Goal: Transaction & Acquisition: Obtain resource

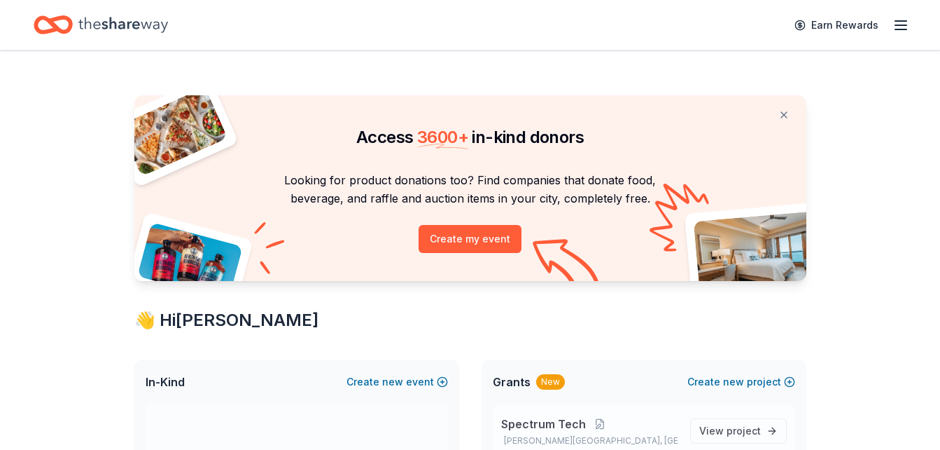
click at [533, 421] on span "Spectrum Tech" at bounding box center [543, 423] width 85 height 17
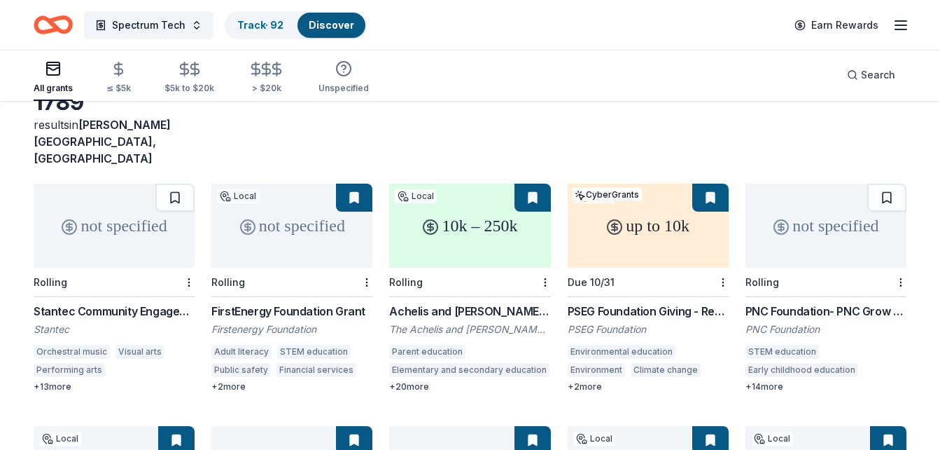
scroll to position [112, 0]
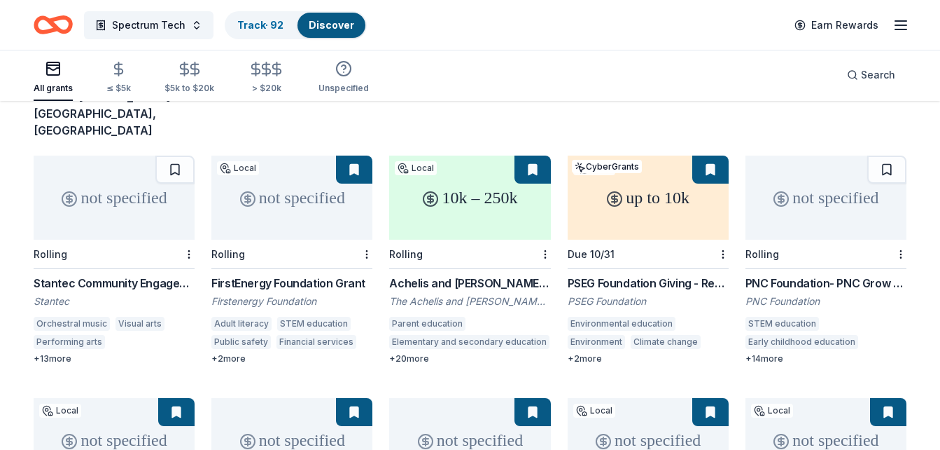
click at [583, 353] on div "+ 2 more" at bounding box center [648, 358] width 161 height 11
click at [426, 353] on div "+ 20 more" at bounding box center [469, 358] width 161 height 11
click at [614, 209] on div "up to 10k" at bounding box center [648, 197] width 161 height 84
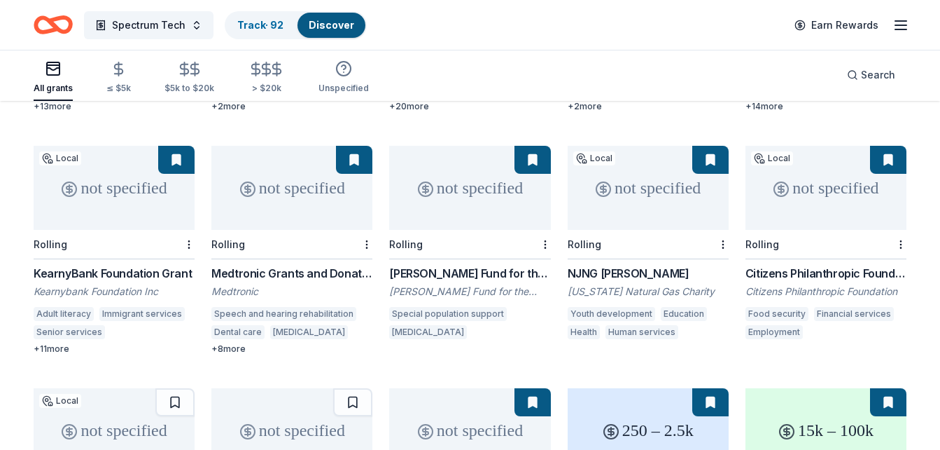
scroll to position [0, 0]
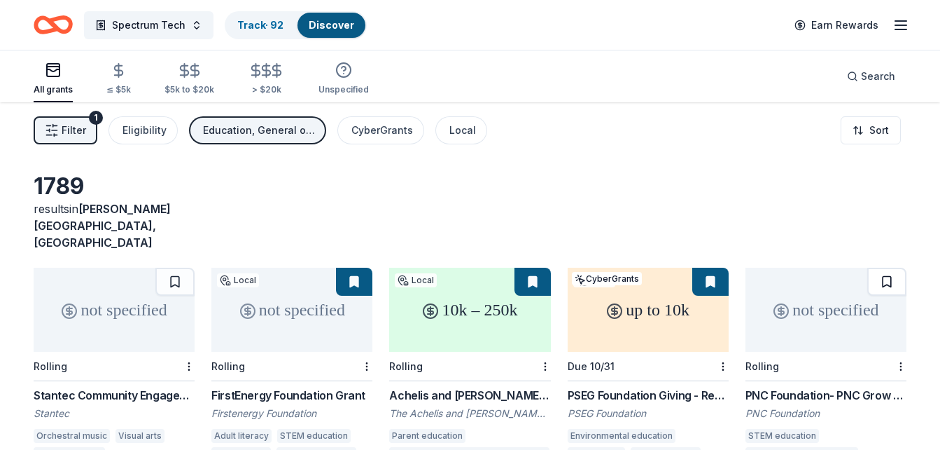
click at [887, 267] on button at bounding box center [887, 281] width 39 height 28
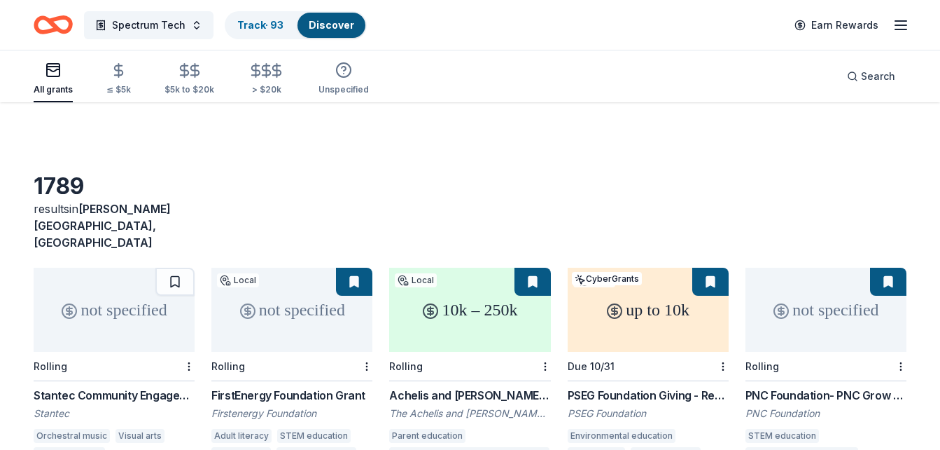
scroll to position [393, 0]
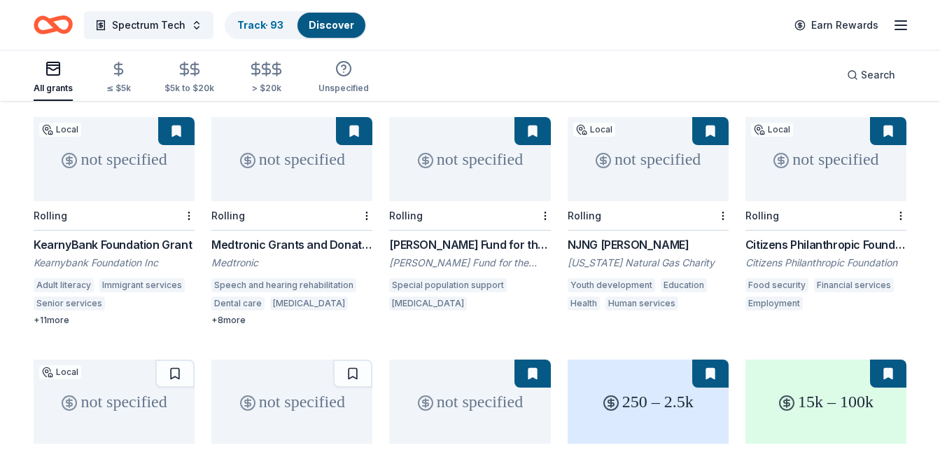
click at [64, 314] on div "+ 11 more" at bounding box center [114, 319] width 161 height 11
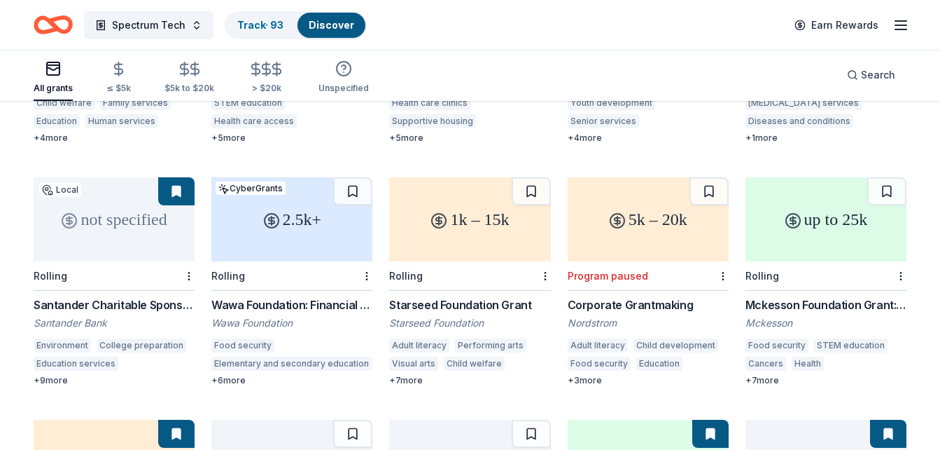
scroll to position [1073, 0]
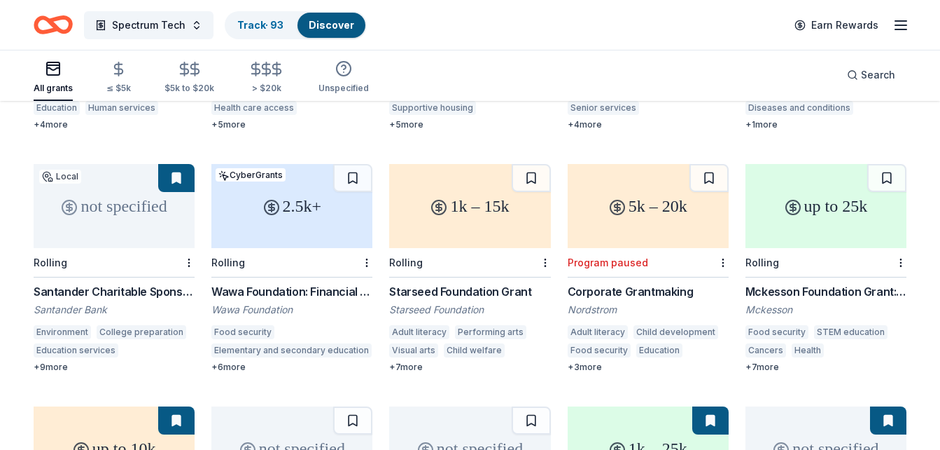
click at [229, 361] on div "+ 6 more" at bounding box center [291, 366] width 161 height 11
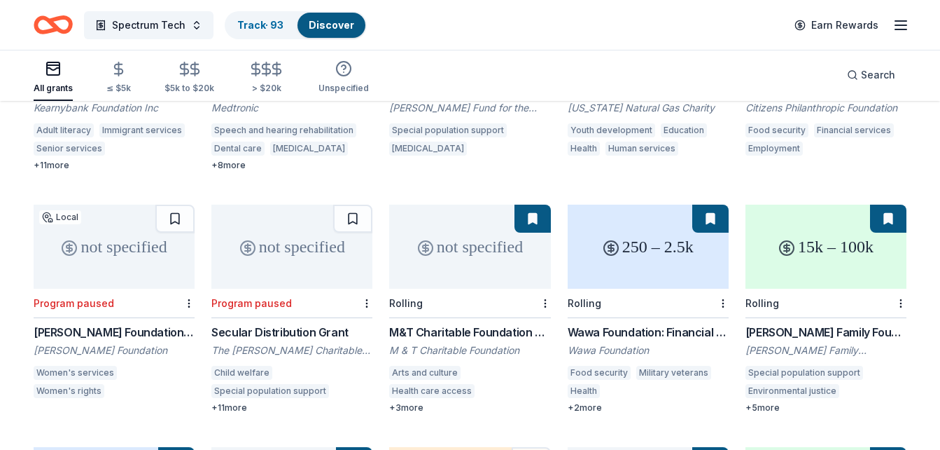
scroll to position [940, 0]
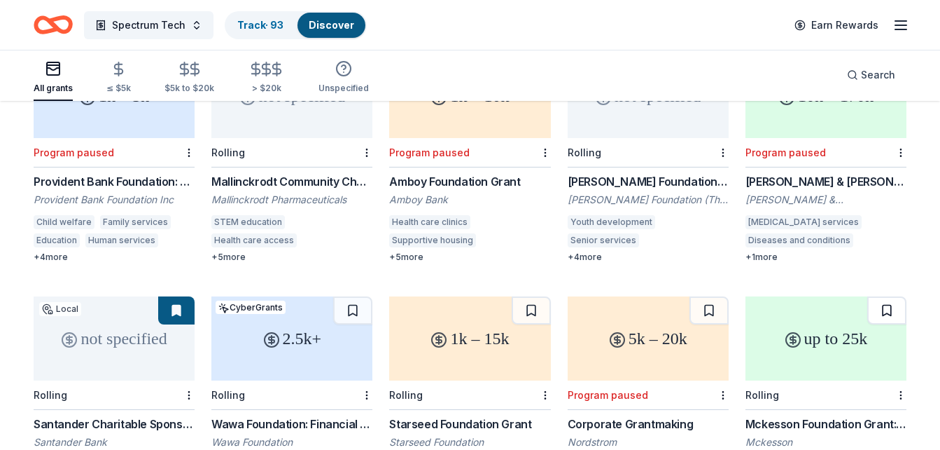
click at [885, 296] on button at bounding box center [887, 310] width 39 height 28
click at [719, 296] on button at bounding box center [709, 310] width 39 height 28
click at [529, 304] on button at bounding box center [531, 310] width 39 height 28
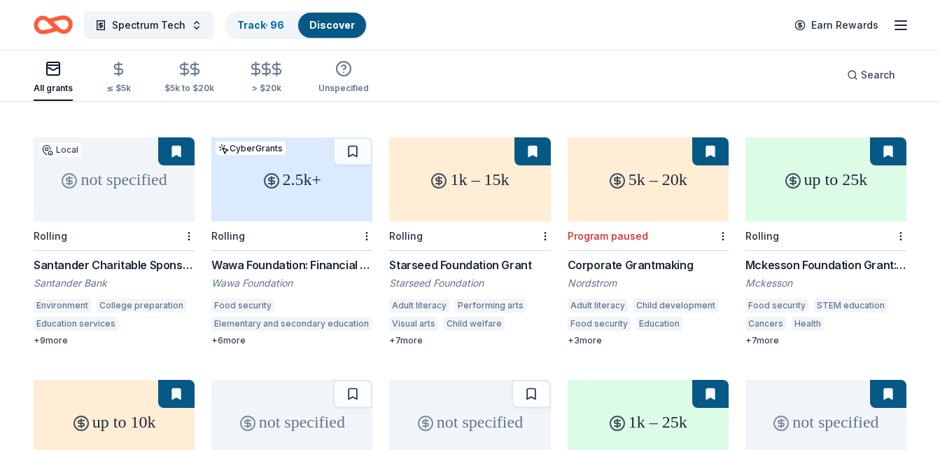
scroll to position [1108, 0]
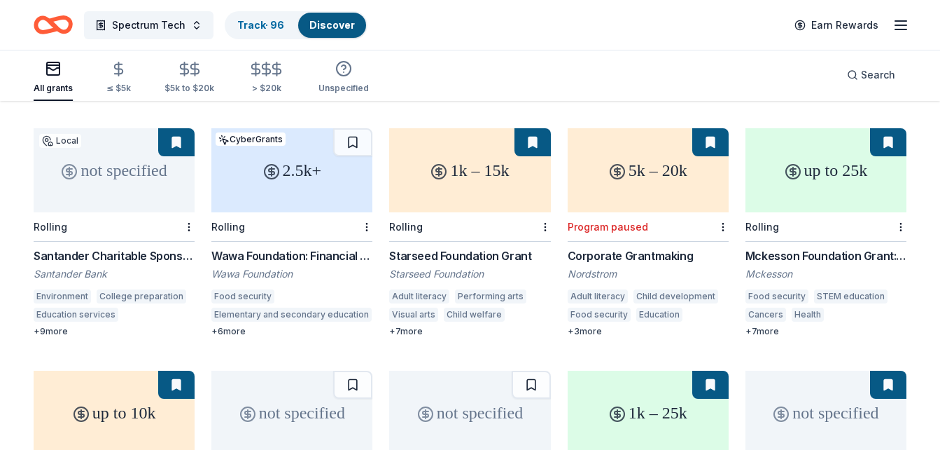
click at [422, 326] on div "+ 7 more" at bounding box center [469, 331] width 161 height 11
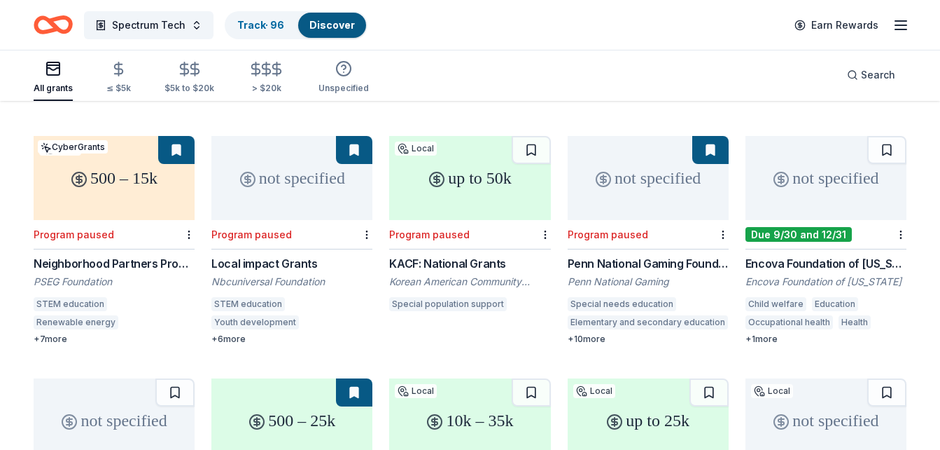
scroll to position [2302, 0]
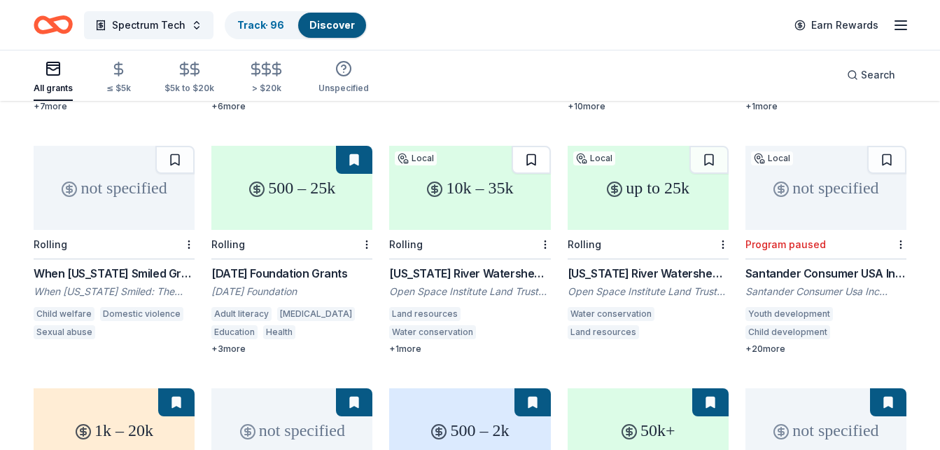
click at [531, 146] on button at bounding box center [531, 160] width 39 height 28
click at [707, 151] on button at bounding box center [709, 160] width 39 height 28
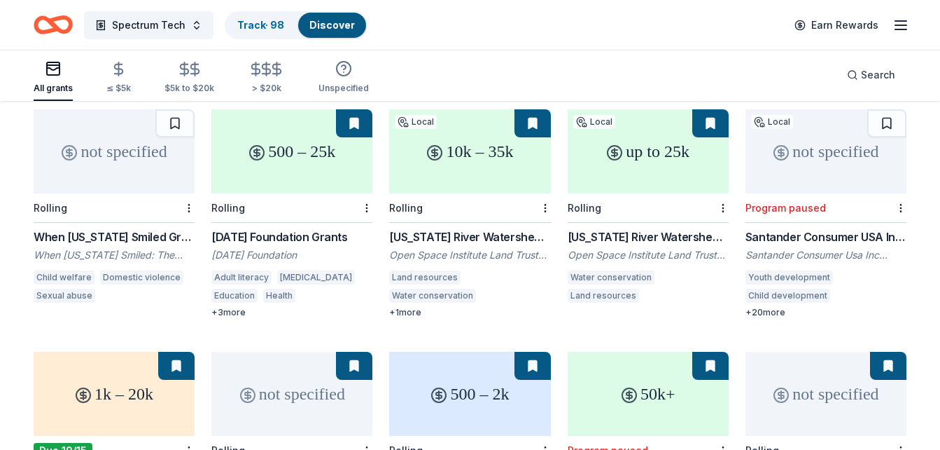
scroll to position [2330, 0]
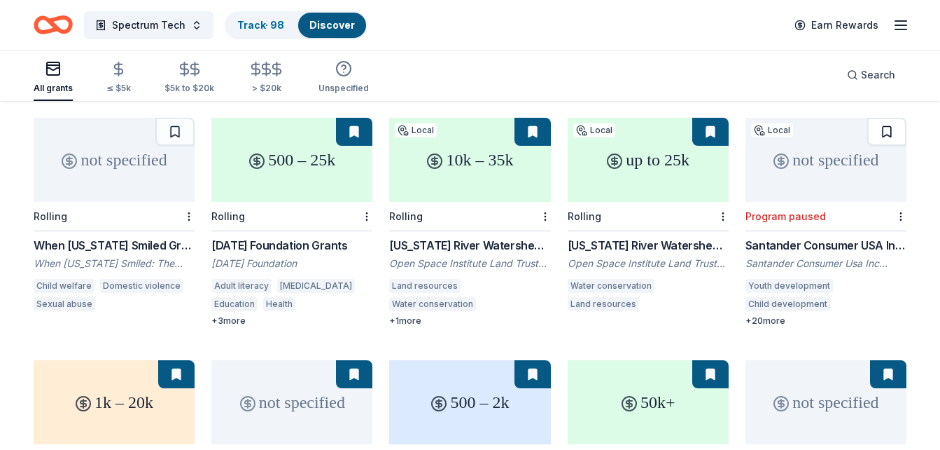
click at [886, 118] on button at bounding box center [887, 132] width 39 height 28
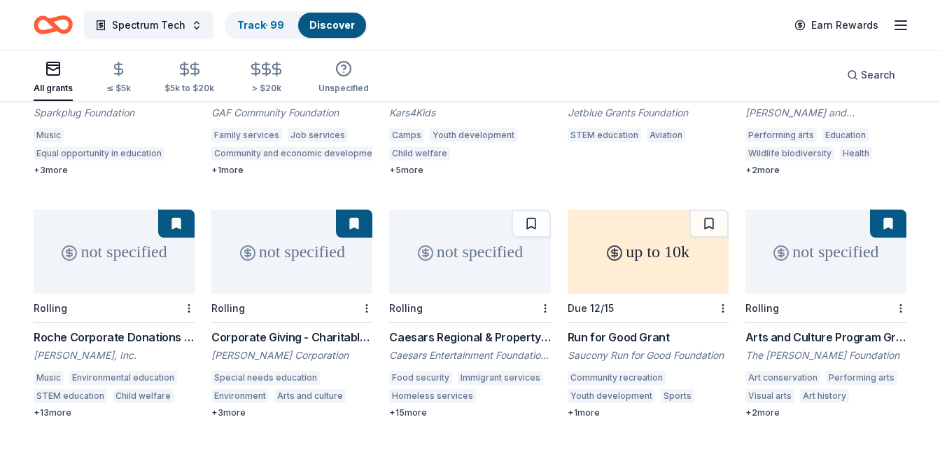
click at [452, 328] on div "Caesars Regional & Property Giving" at bounding box center [469, 336] width 161 height 17
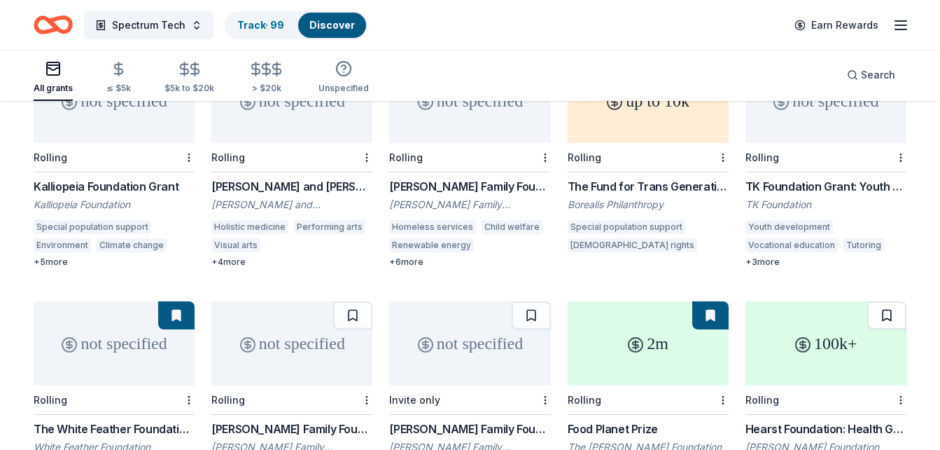
click at [890, 301] on button at bounding box center [887, 315] width 39 height 28
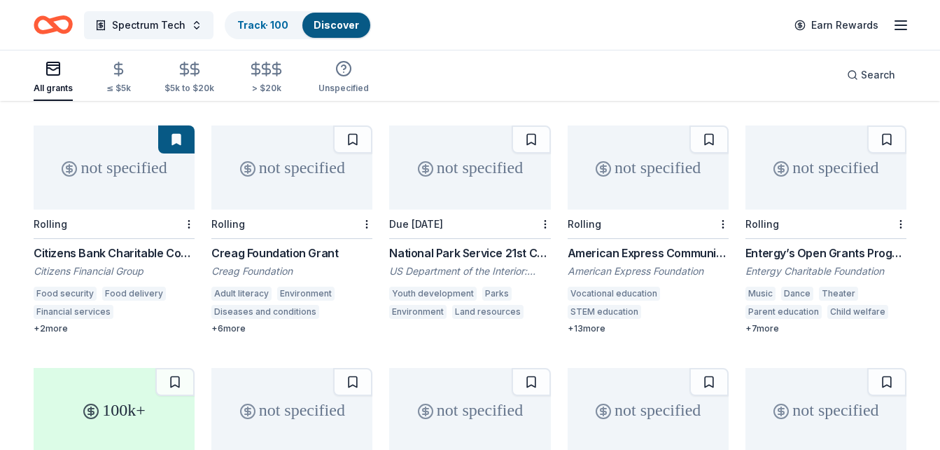
scroll to position [3524, 0]
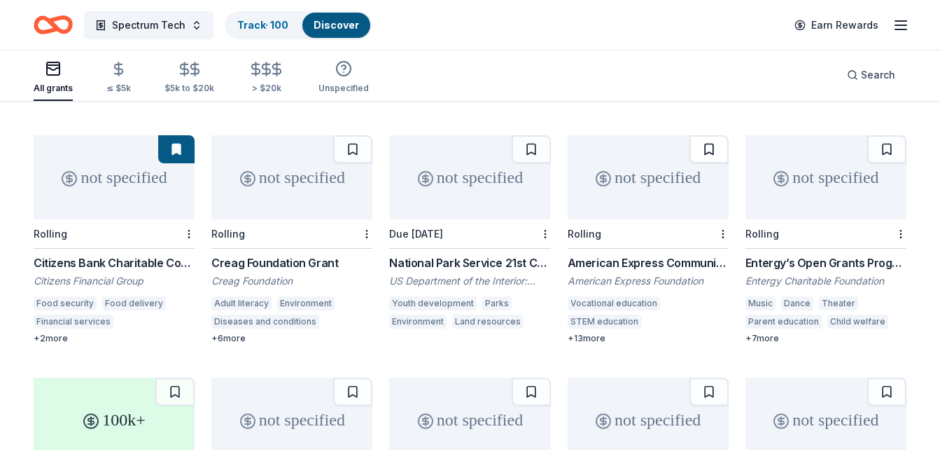
click at [706, 135] on button at bounding box center [709, 149] width 39 height 28
click at [602, 333] on div "+ 13 more" at bounding box center [648, 338] width 161 height 11
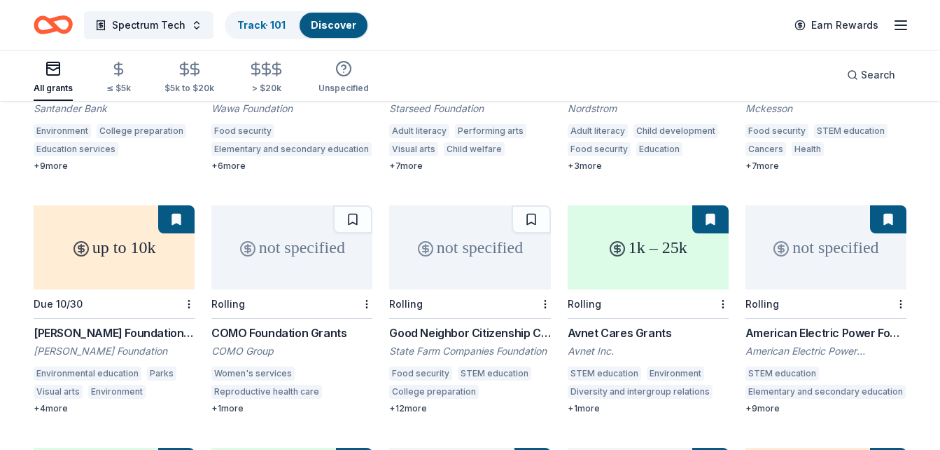
scroll to position [0, 0]
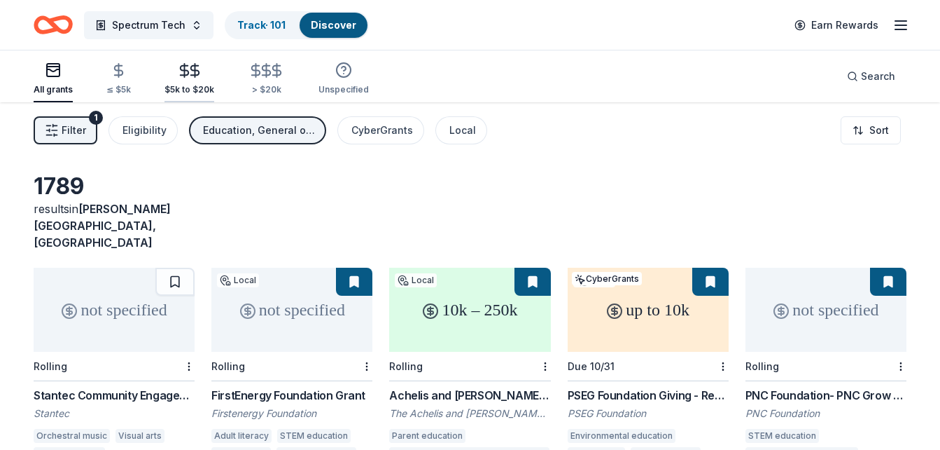
click at [183, 92] on div "$5k to $20k" at bounding box center [190, 89] width 50 height 11
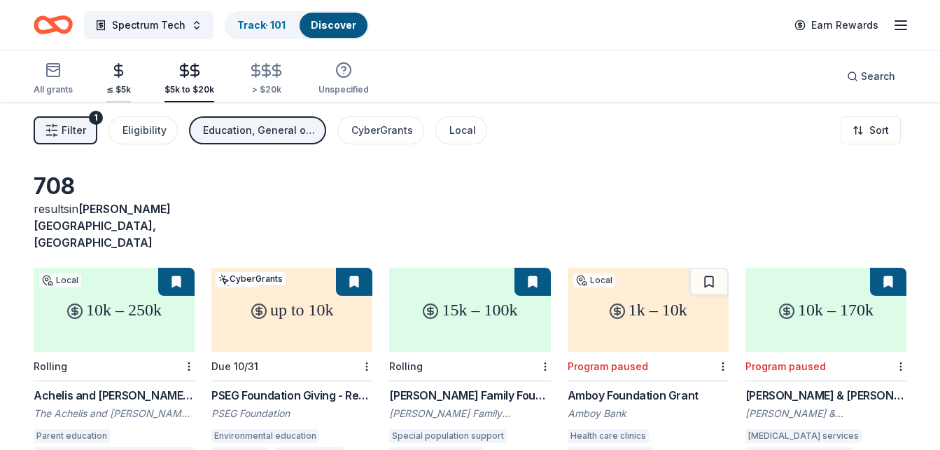
click at [118, 90] on div "≤ $5k" at bounding box center [118, 89] width 25 height 11
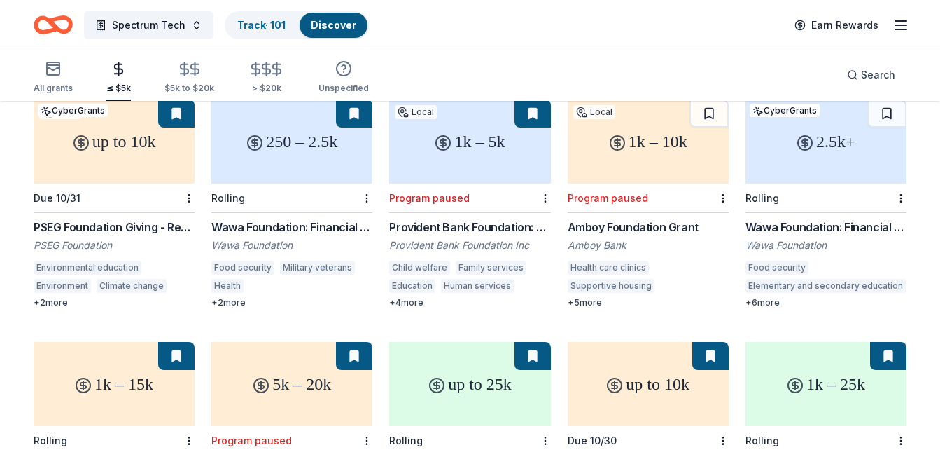
scroll to position [196, 0]
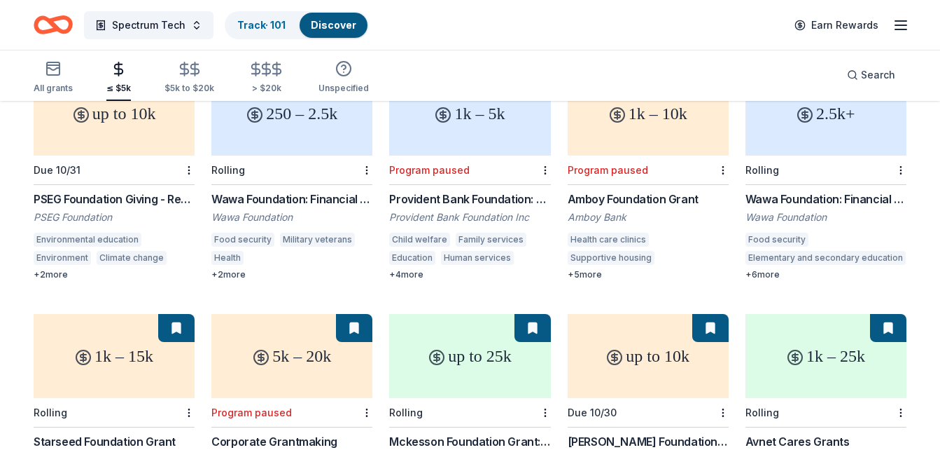
click at [284, 208] on div "Wawa Foundation: Financial Grants - Local Connection Grants (Grants less than $…" at bounding box center [291, 235] width 161 height 90
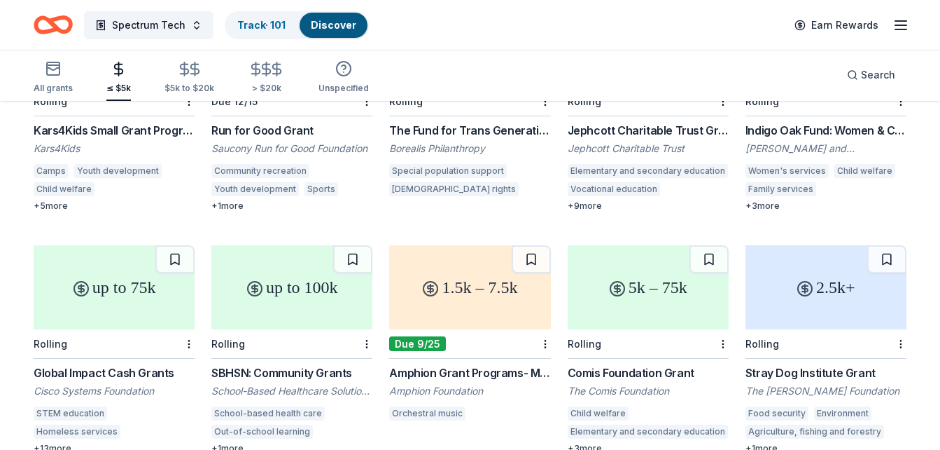
scroll to position [841, 0]
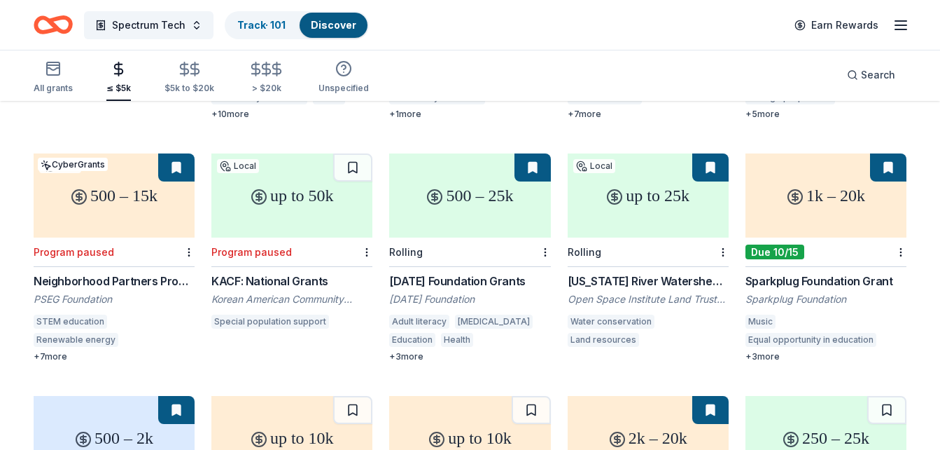
click at [121, 76] on icon "button" at bounding box center [119, 69] width 16 height 16
click at [118, 86] on div "≤ $5k" at bounding box center [118, 88] width 25 height 11
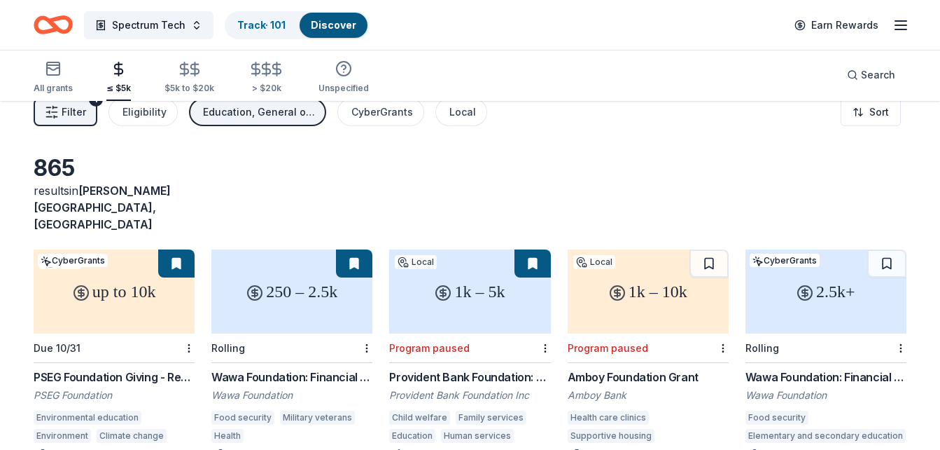
scroll to position [0, 0]
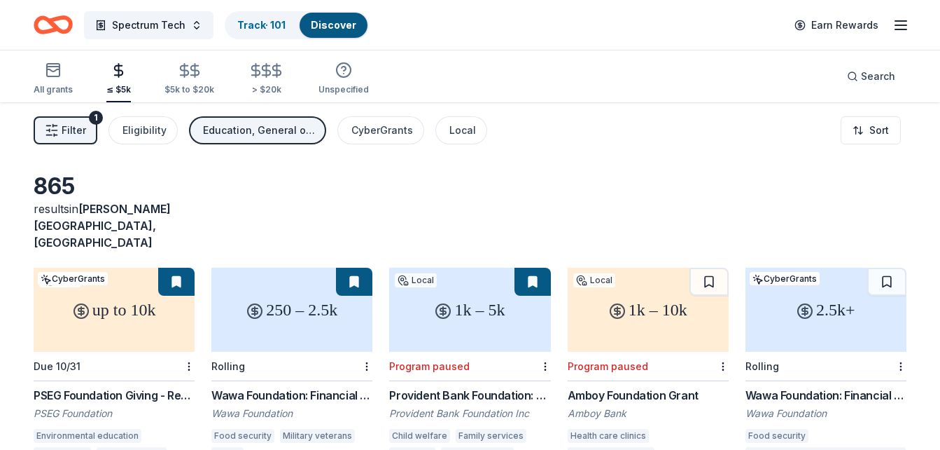
click at [116, 79] on div "≤ $5k" at bounding box center [118, 78] width 25 height 33
click at [56, 82] on div "All grants" at bounding box center [53, 79] width 39 height 34
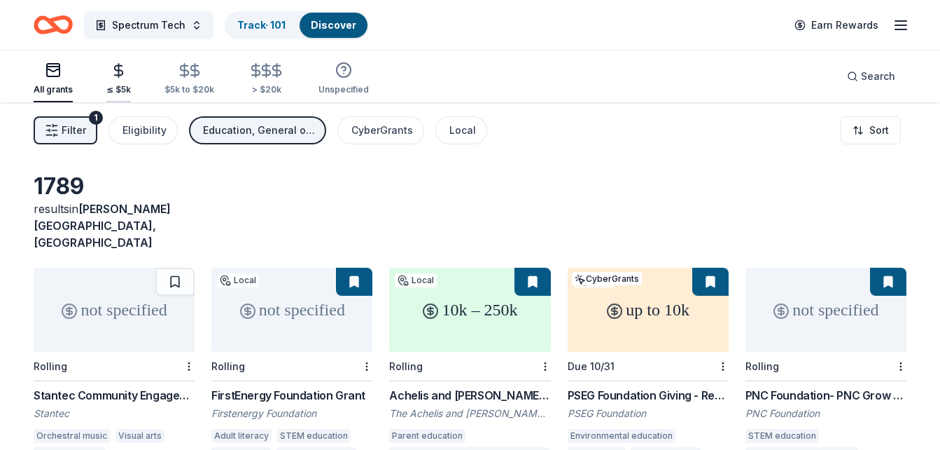
click at [118, 85] on div "≤ $5k" at bounding box center [118, 89] width 25 height 11
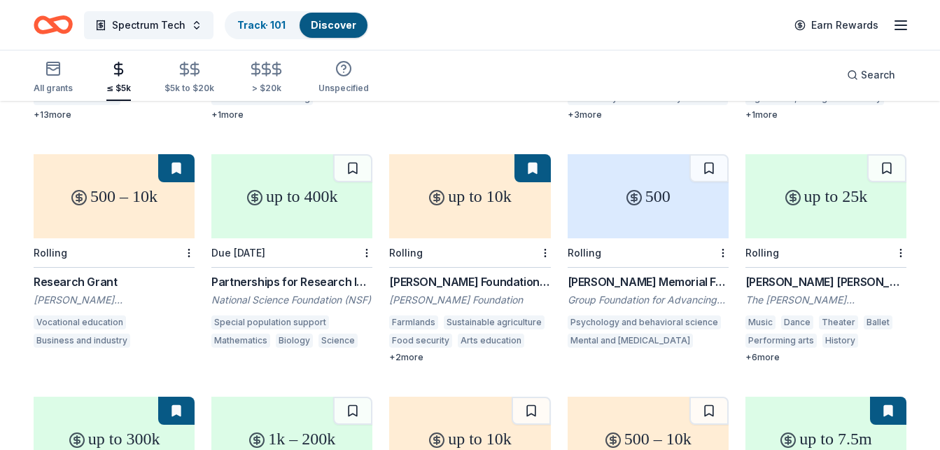
scroll to position [1563, 0]
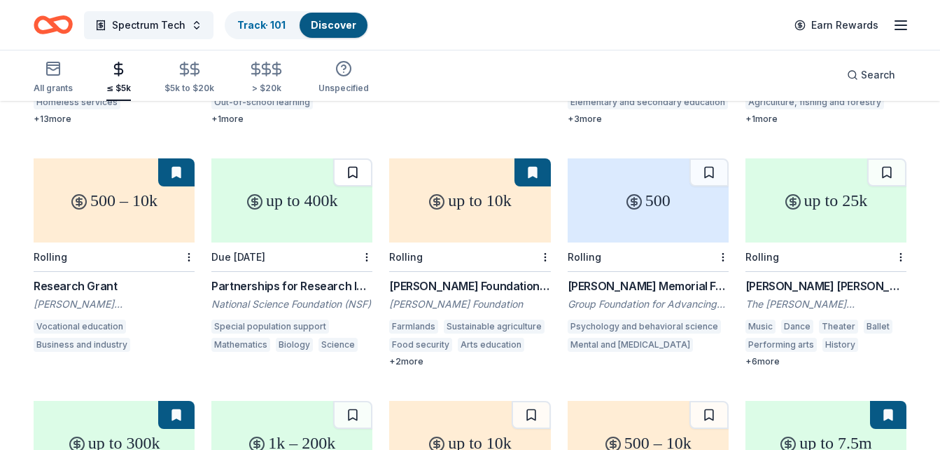
click at [348, 158] on button at bounding box center [352, 172] width 39 height 28
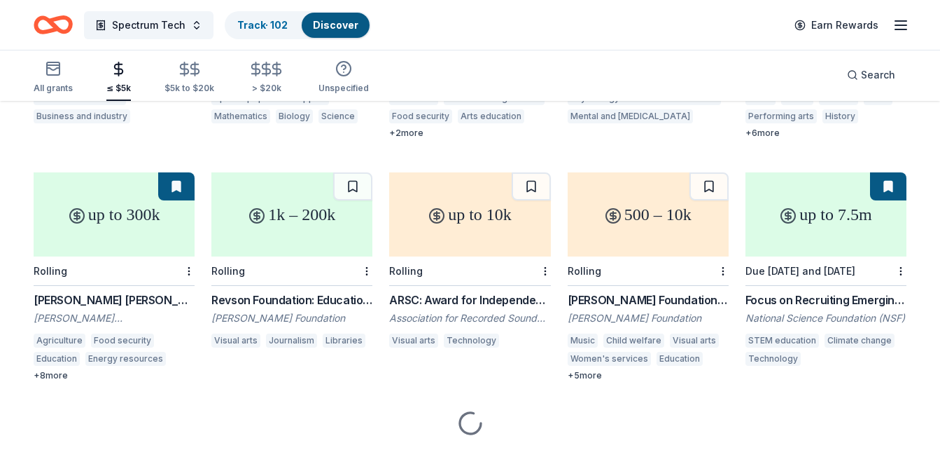
scroll to position [1818, 0]
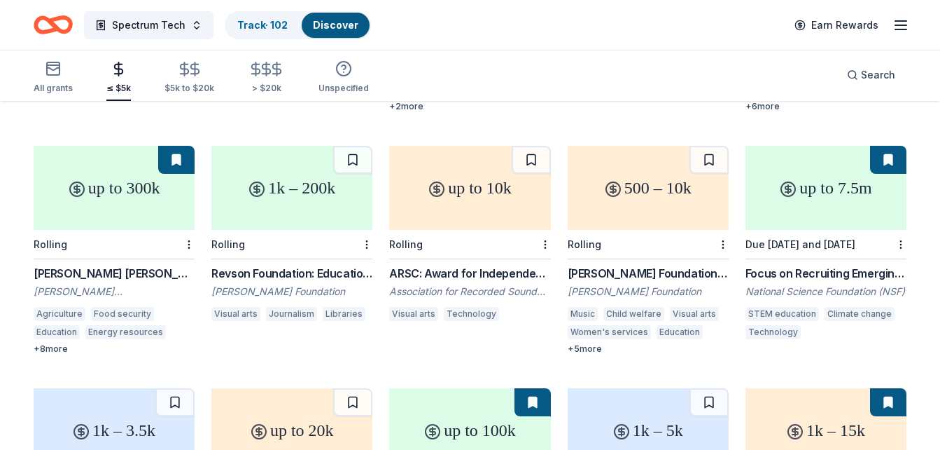
click at [686, 181] on div "500 – 10k" at bounding box center [648, 188] width 161 height 84
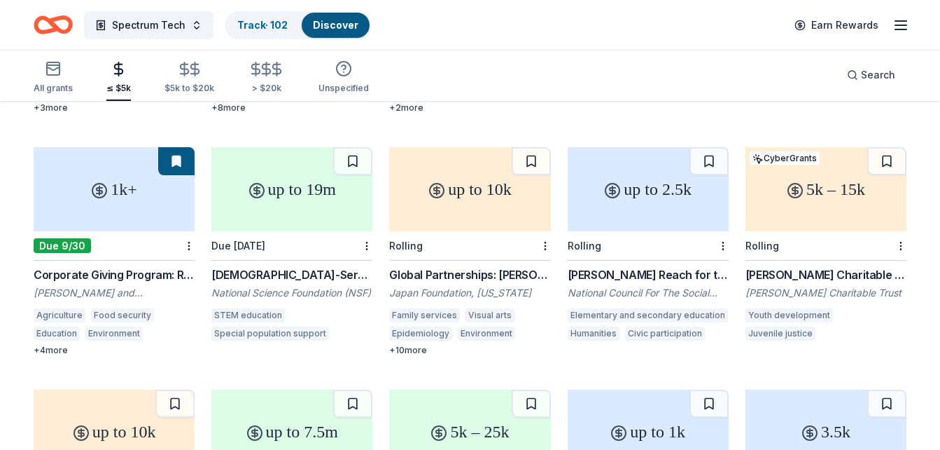
scroll to position [2787, 0]
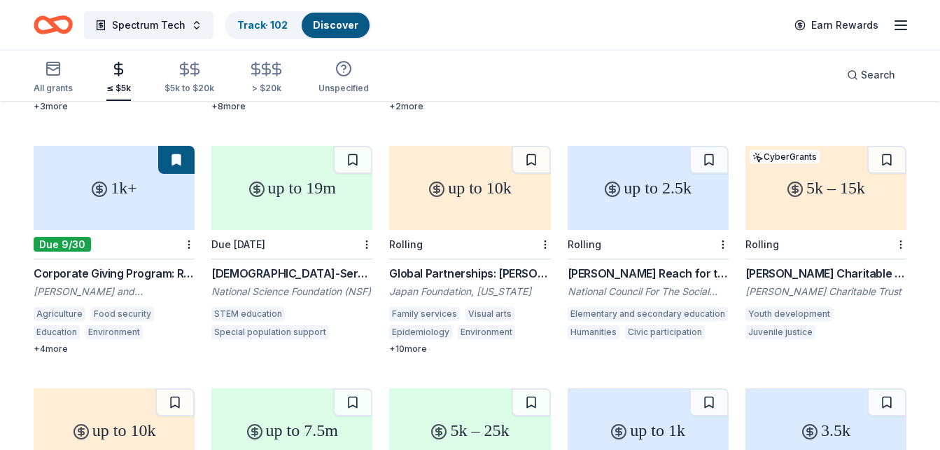
click at [127, 188] on div "1k+" at bounding box center [114, 188] width 161 height 84
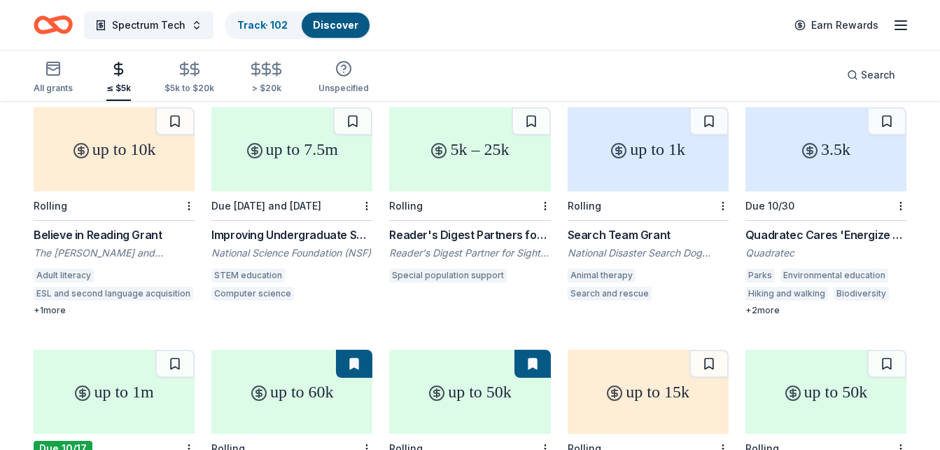
scroll to position [3040, 0]
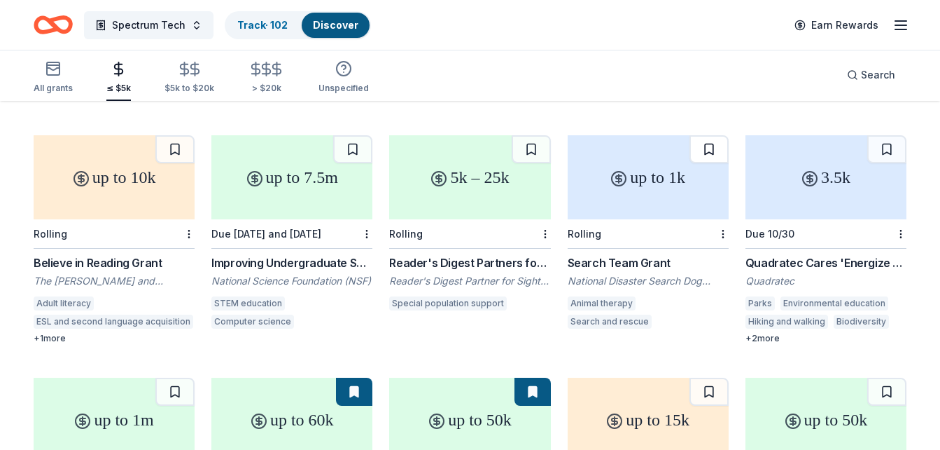
click at [714, 135] on button at bounding box center [709, 149] width 39 height 28
click at [887, 135] on button at bounding box center [887, 149] width 39 height 28
click at [531, 136] on button at bounding box center [531, 149] width 39 height 28
click at [170, 135] on button at bounding box center [174, 149] width 39 height 28
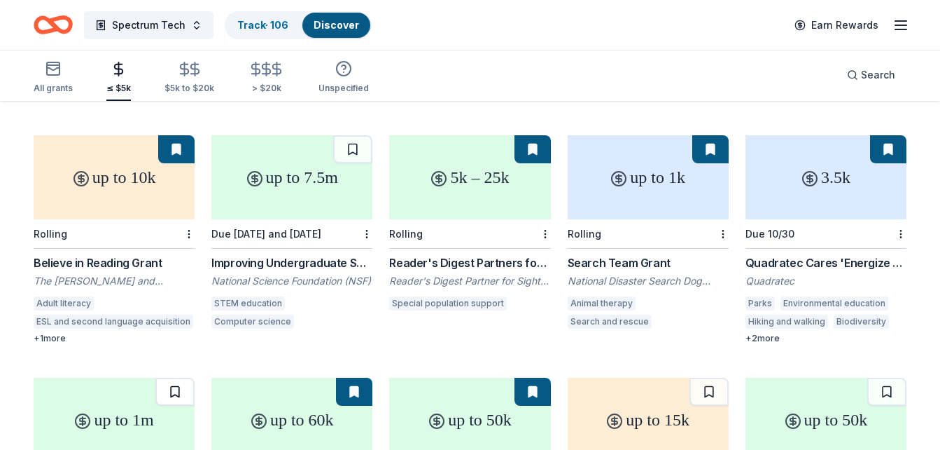
click at [173, 377] on button at bounding box center [174, 391] width 39 height 28
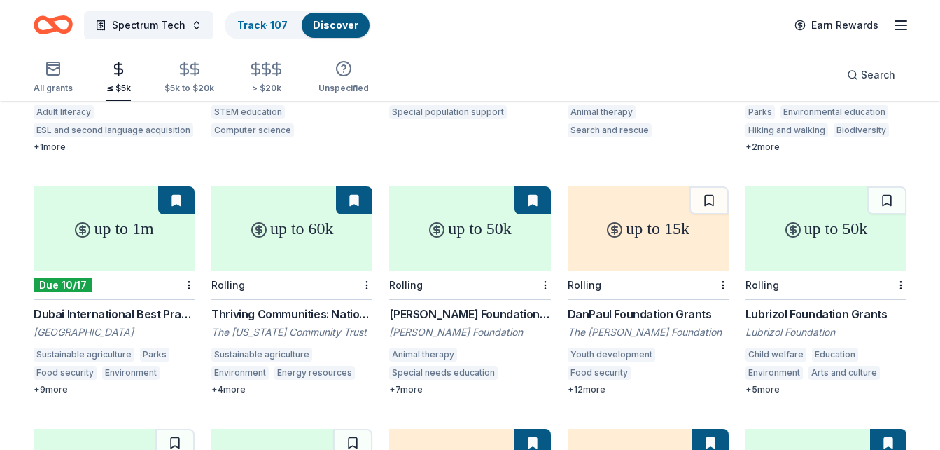
scroll to position [3236, 0]
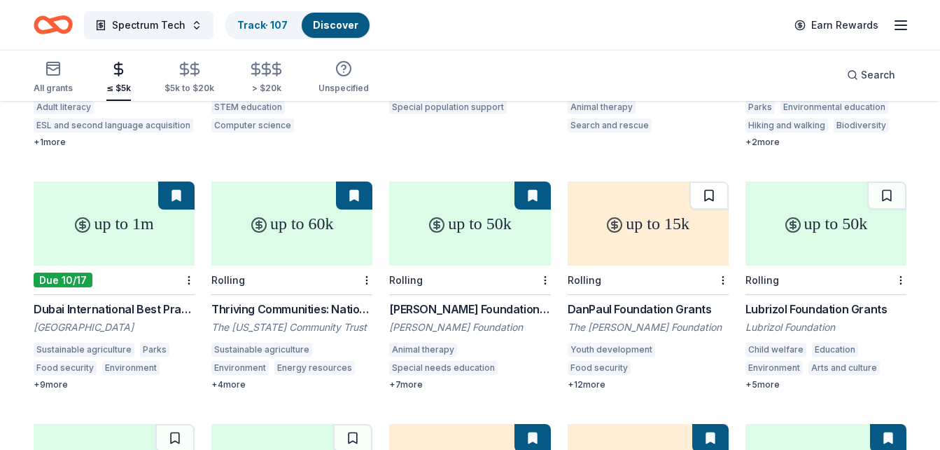
click at [715, 181] on button at bounding box center [709, 195] width 39 height 28
click at [888, 181] on button at bounding box center [887, 195] width 39 height 28
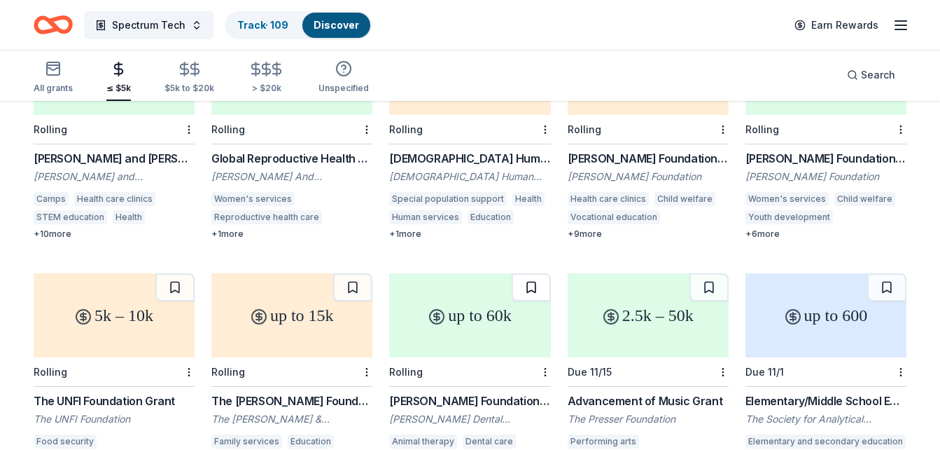
click at [535, 273] on button at bounding box center [531, 287] width 39 height 28
click at [706, 273] on button at bounding box center [709, 287] width 39 height 28
click at [168, 275] on button at bounding box center [174, 287] width 39 height 28
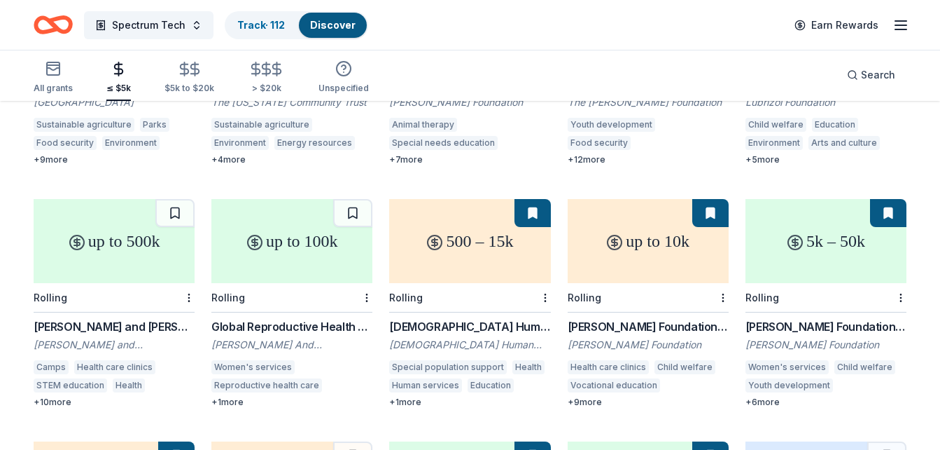
scroll to position [3756, 0]
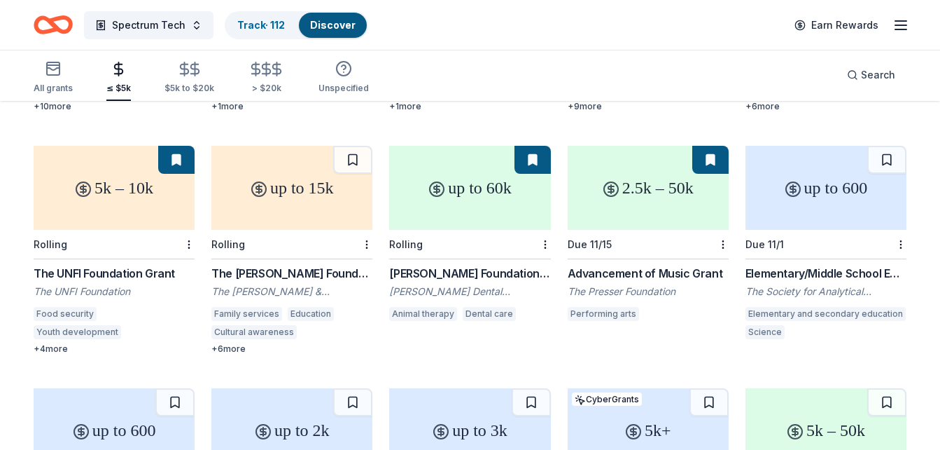
click at [128, 195] on div "5k – 10k" at bounding box center [114, 188] width 161 height 84
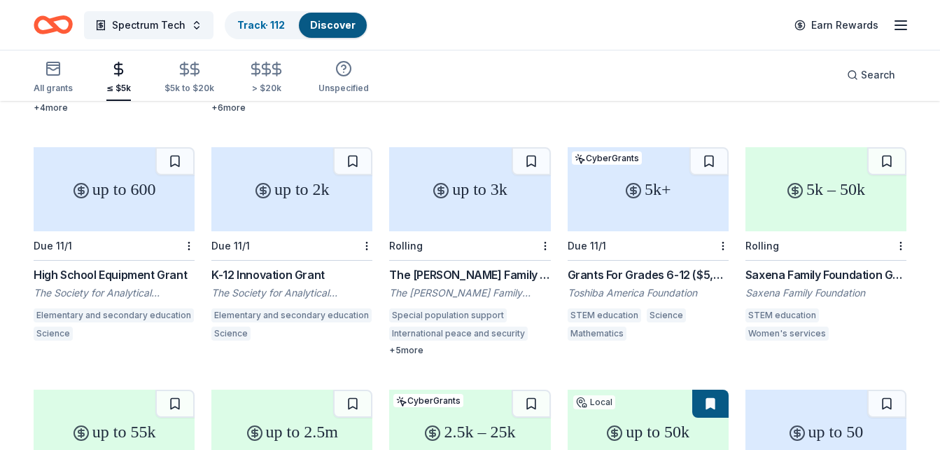
scroll to position [3981, 0]
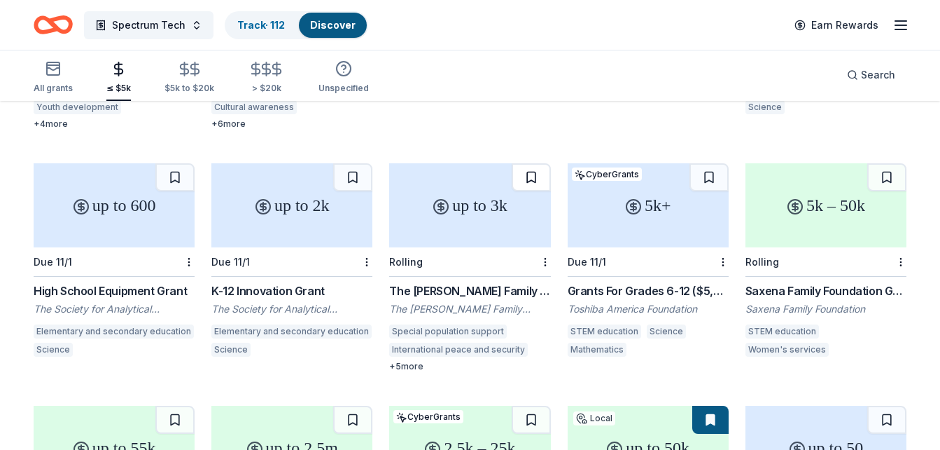
click at [527, 163] on button at bounding box center [531, 177] width 39 height 28
click at [489, 282] on div "The H. C. Gemmer Family Christian Foundation Grant" at bounding box center [469, 290] width 161 height 17
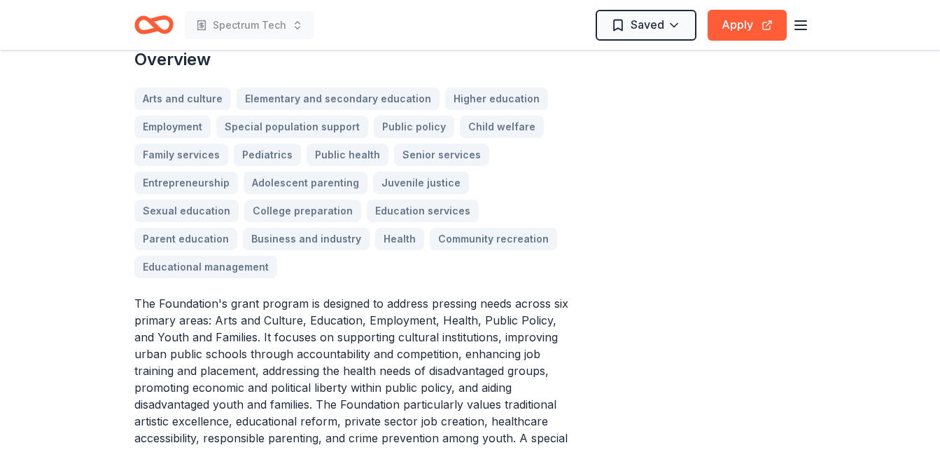
scroll to position [84, 0]
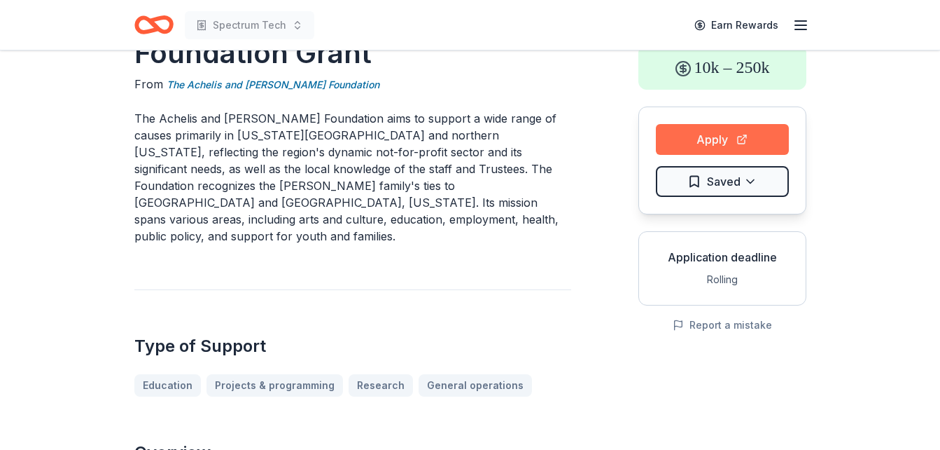
click at [746, 137] on button "Apply" at bounding box center [722, 139] width 133 height 31
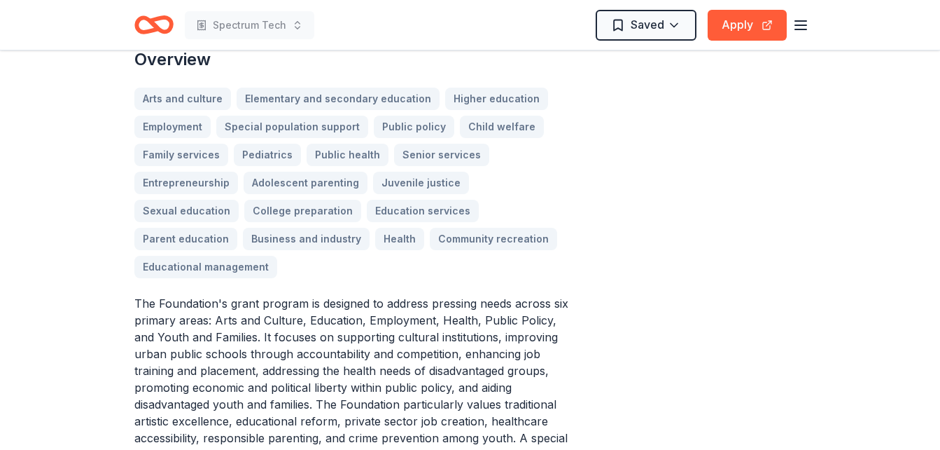
click at [940, 49] on header "Spectrum Tech Saved Apply" at bounding box center [470, 25] width 940 height 50
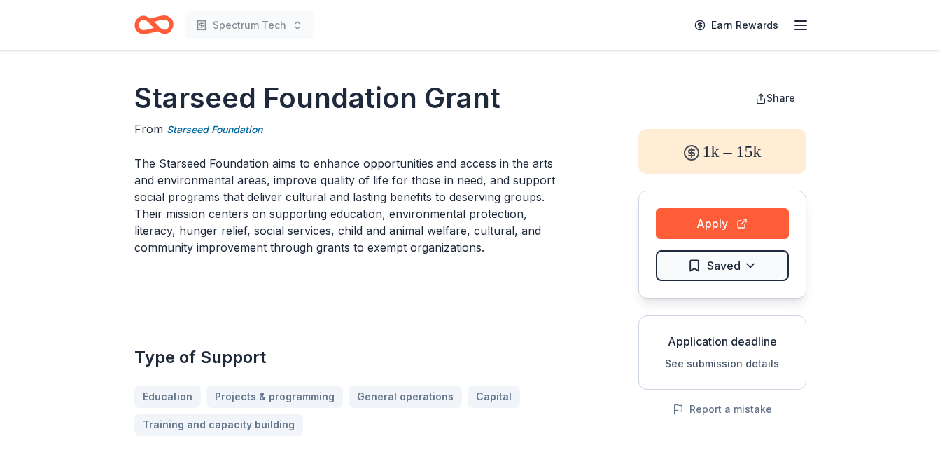
scroll to position [28, 0]
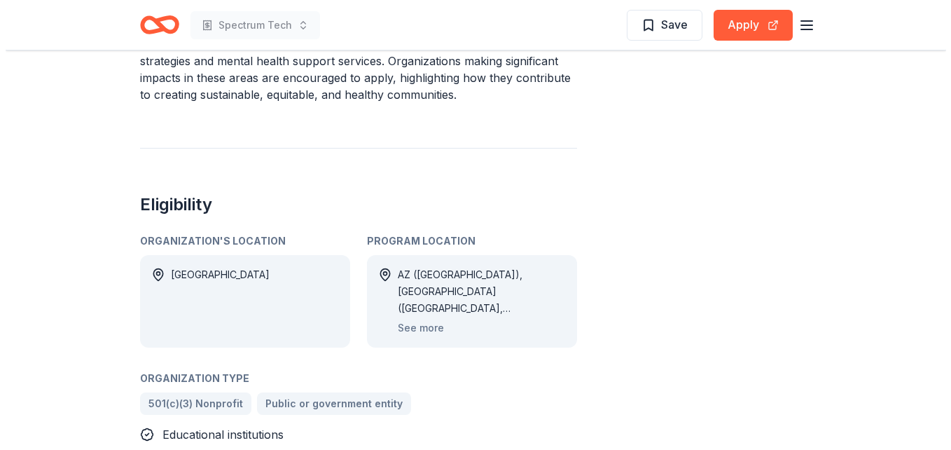
scroll to position [812, 0]
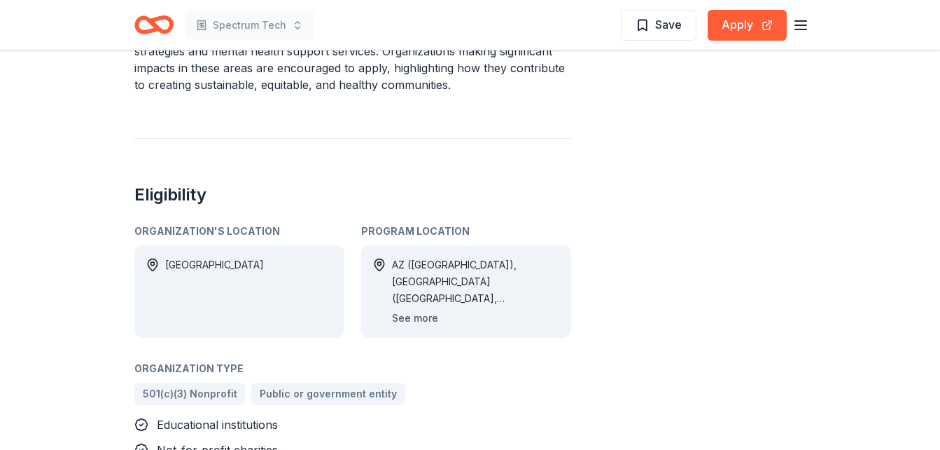
click at [417, 309] on button "See more" at bounding box center [415, 317] width 46 height 17
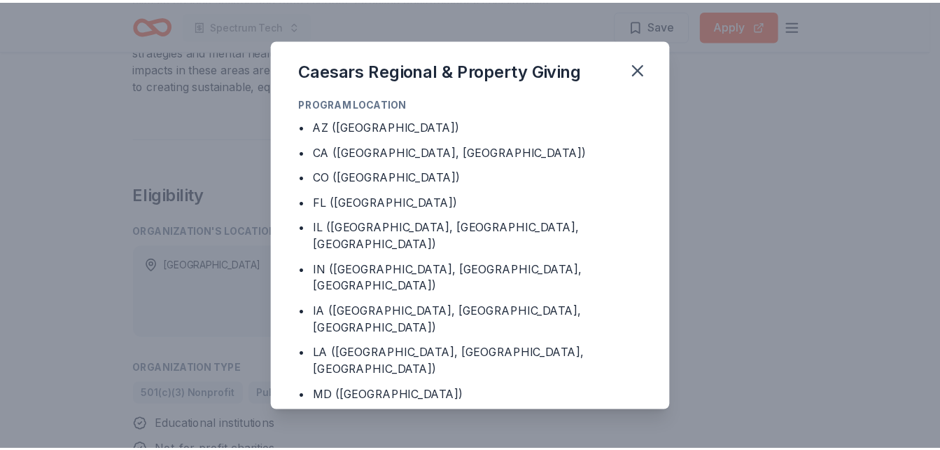
scroll to position [206, 0]
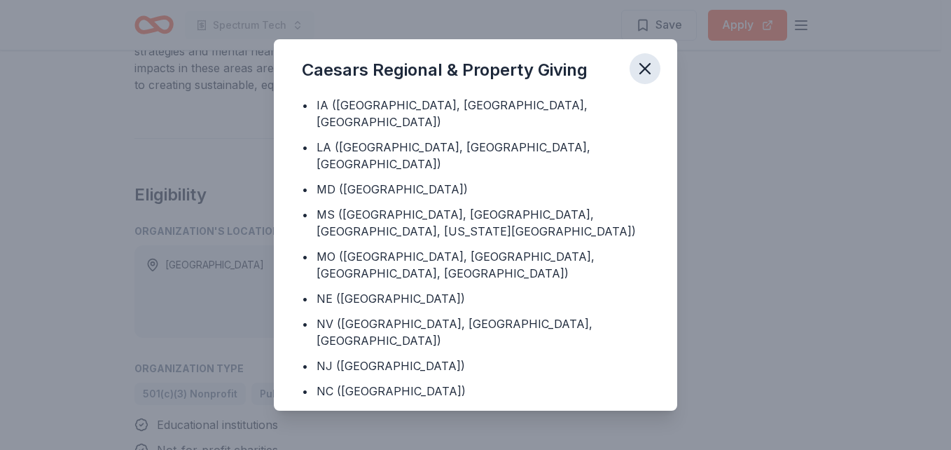
click at [647, 71] on icon "button" at bounding box center [645, 69] width 10 height 10
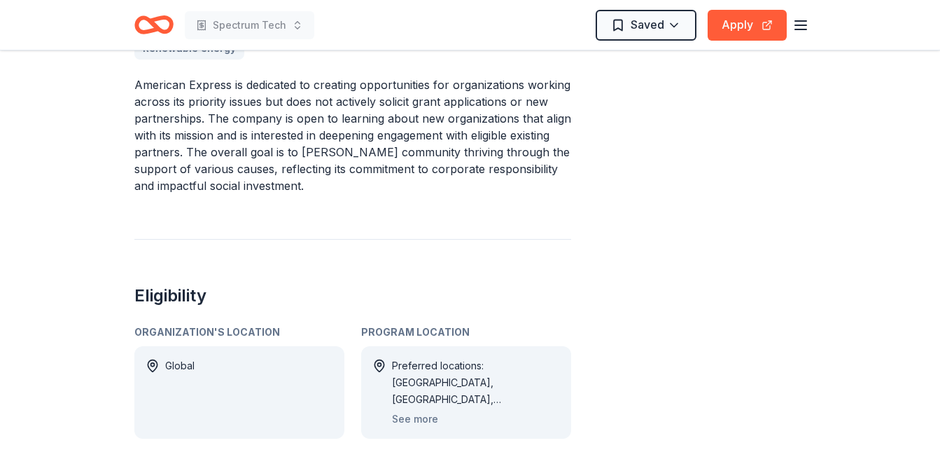
scroll to position [617, 0]
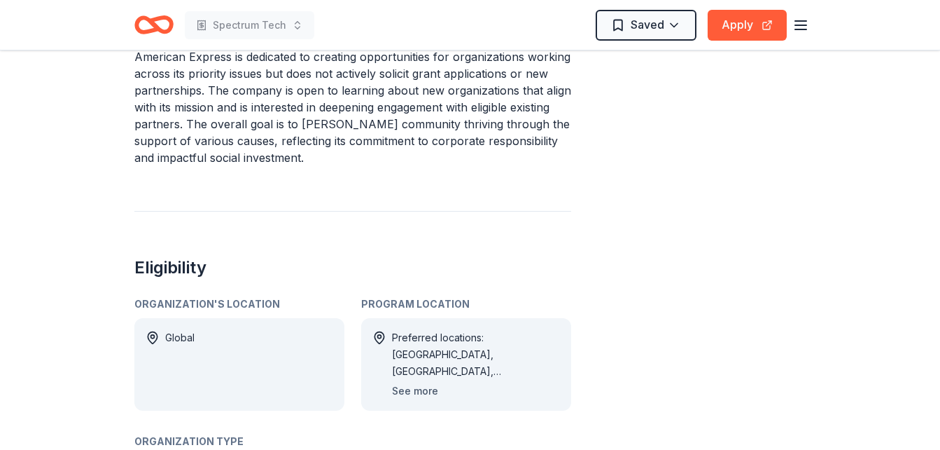
click at [423, 391] on button "See more" at bounding box center [415, 390] width 46 height 17
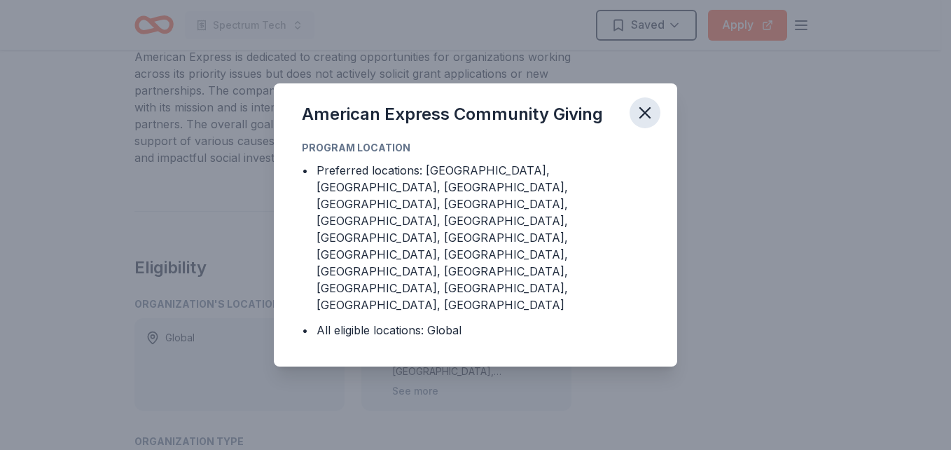
click at [651, 123] on icon "button" at bounding box center [645, 113] width 20 height 20
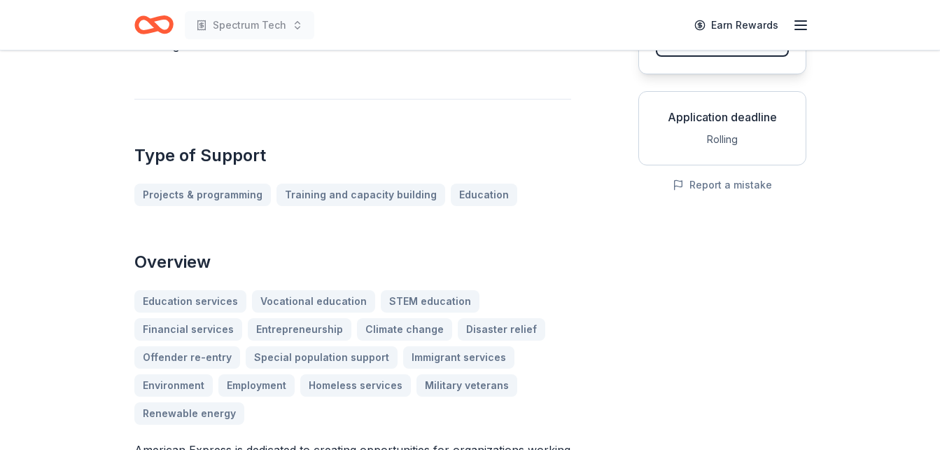
scroll to position [0, 0]
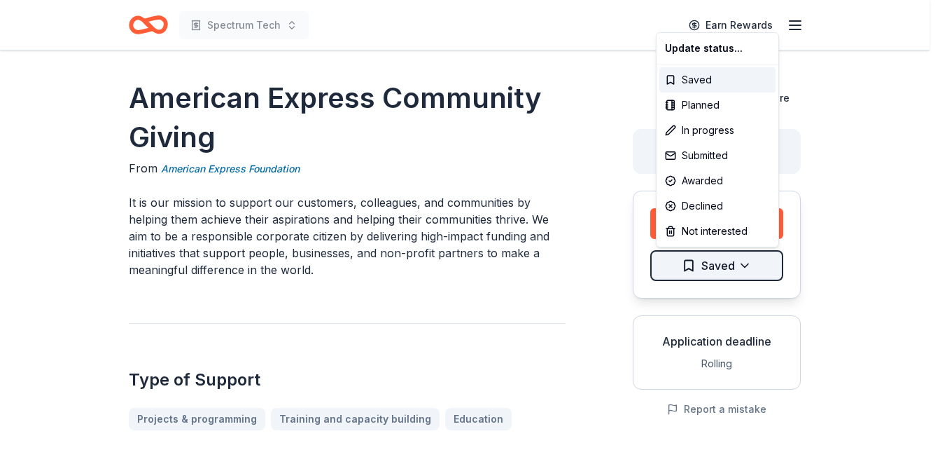
click at [752, 265] on html "Spectrum Tech Earn Rewards American Express Community Giving From American Expr…" at bounding box center [470, 225] width 940 height 450
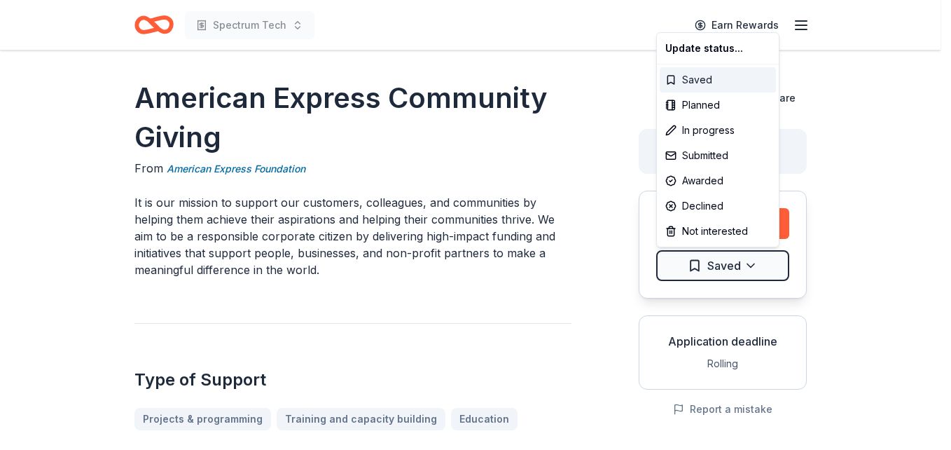
click at [704, 82] on div "Saved" at bounding box center [718, 79] width 116 height 25
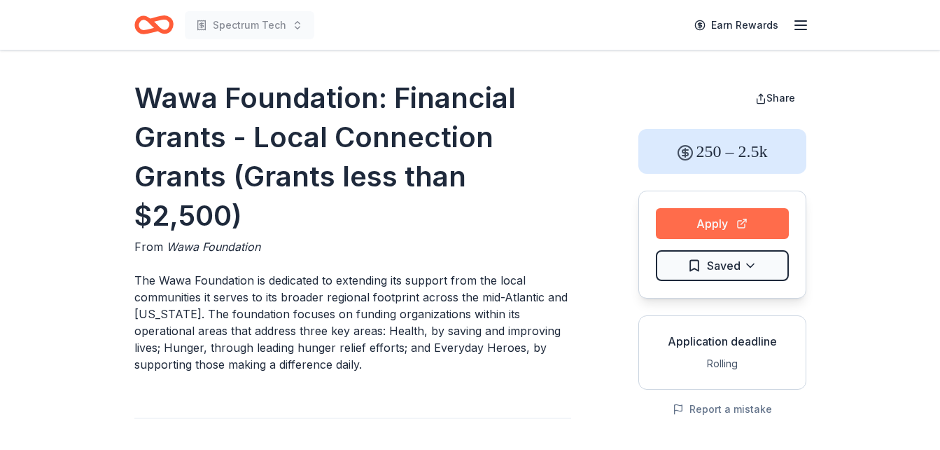
click at [741, 230] on button "Apply" at bounding box center [722, 223] width 133 height 31
click at [694, 220] on button "Apply" at bounding box center [722, 223] width 133 height 31
click at [752, 223] on button "Apply" at bounding box center [722, 223] width 133 height 31
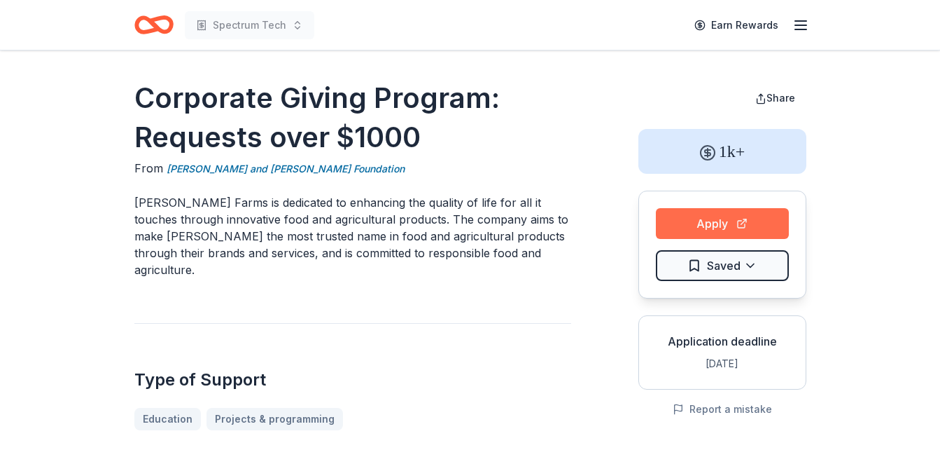
click at [751, 216] on button "Apply" at bounding box center [722, 223] width 133 height 31
